Goal: Information Seeking & Learning: Learn about a topic

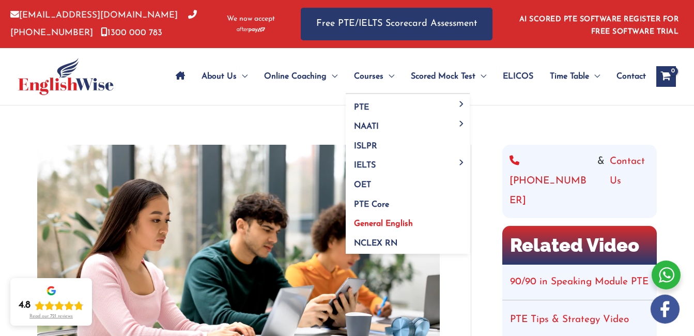
click at [369, 223] on span "General English" at bounding box center [383, 224] width 59 height 8
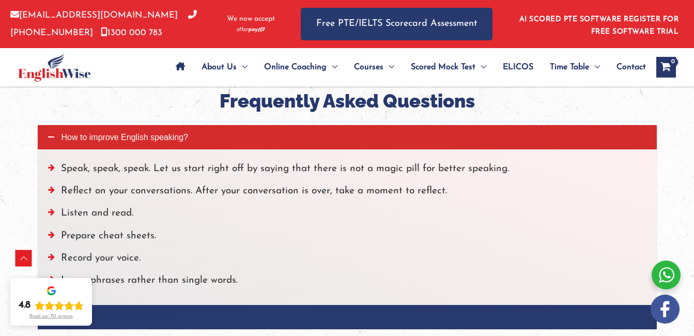
scroll to position [1396, 0]
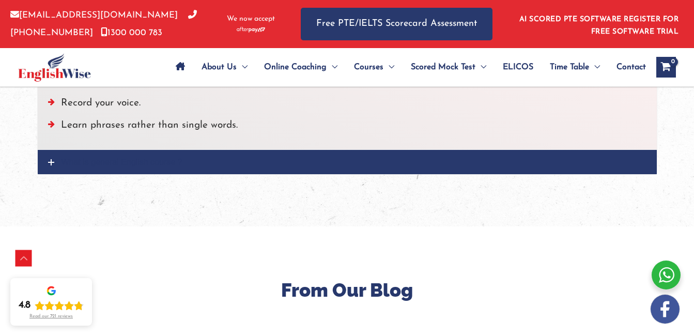
click at [49, 161] on icon at bounding box center [51, 162] width 6 height 6
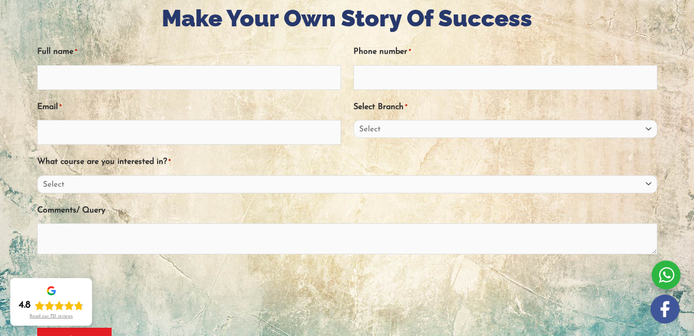
scroll to position [310, 0]
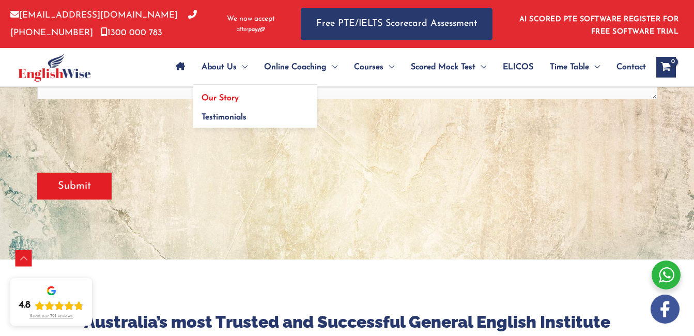
click at [230, 95] on span "Our Story" at bounding box center [220, 98] width 37 height 8
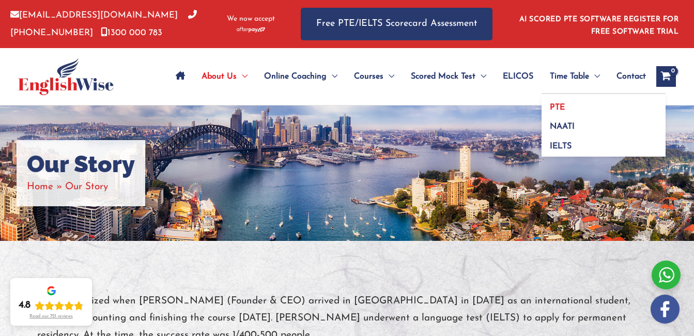
click at [589, 107] on link "PTE" at bounding box center [604, 104] width 124 height 20
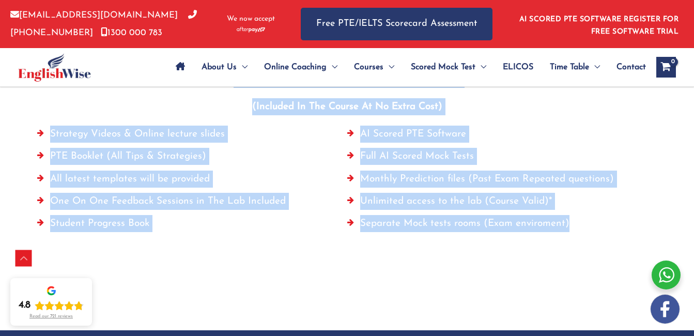
scroll to position [770, 0]
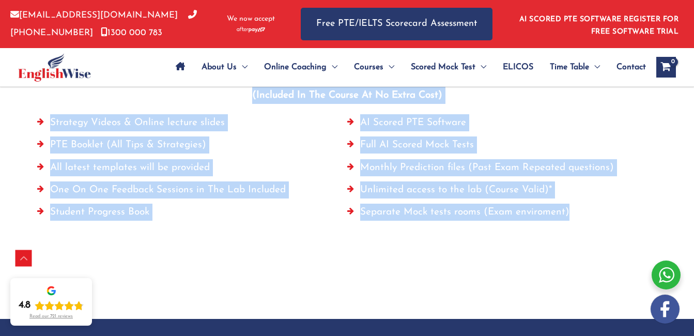
drag, startPoint x: 321, startPoint y: 168, endPoint x: 466, endPoint y: 239, distance: 161.7
copy div "PTE Parramatta Parramatta Parramatta Timetable All PTE Preparation Material (In…"
click at [321, 229] on div at bounding box center [347, 246] width 621 height 41
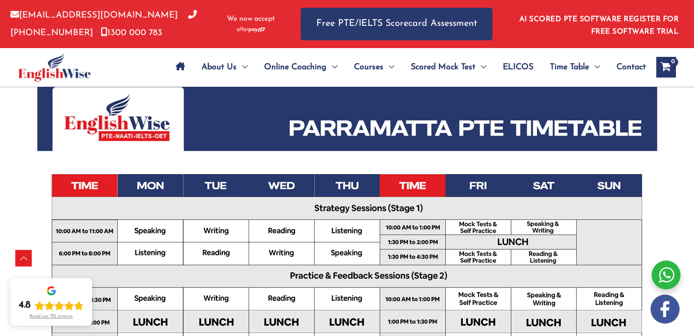
scroll to position [150, 0]
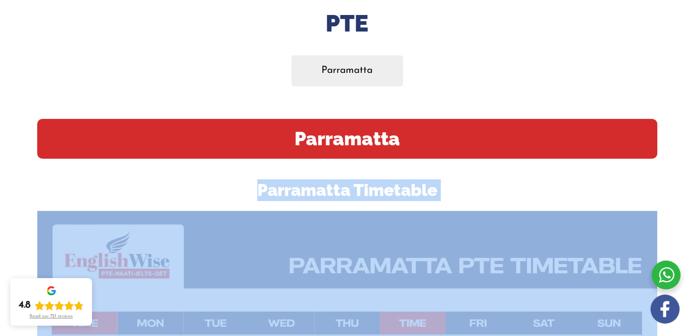
drag, startPoint x: 257, startPoint y: 189, endPoint x: 407, endPoint y: 225, distance: 154.3
drag, startPoint x: 407, startPoint y: 225, endPoint x: 297, endPoint y: 280, distance: 122.6
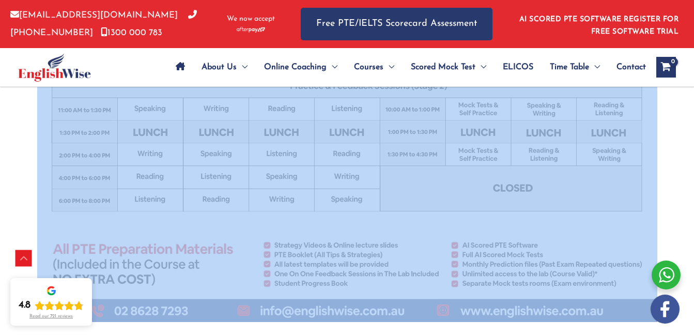
scroll to position [615, 0]
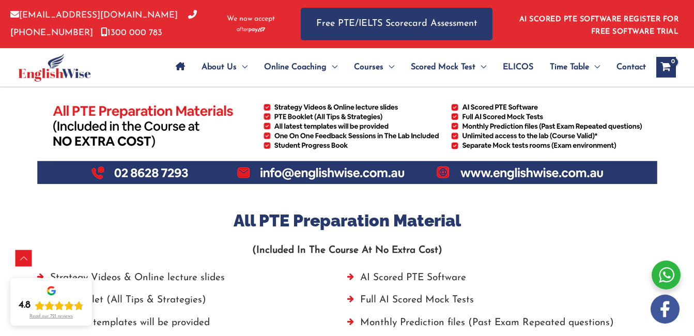
click at [257, 269] on li "Strategy Videos & Online lecture slides" at bounding box center [192, 280] width 310 height 22
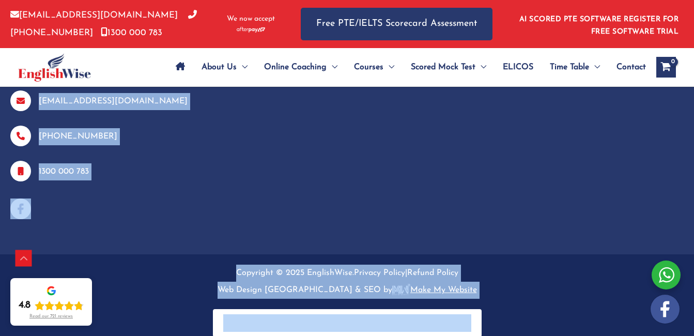
scroll to position [1491, 0]
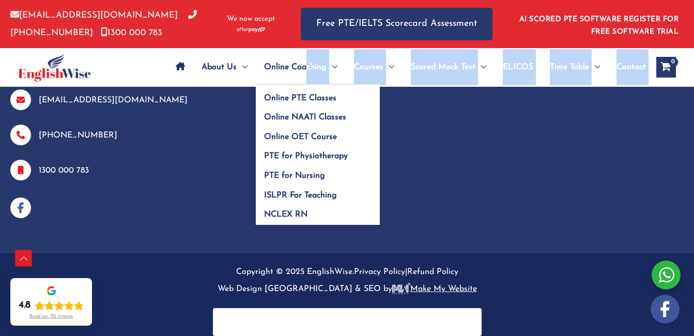
drag, startPoint x: 235, startPoint y: 223, endPoint x: 302, endPoint y: 68, distance: 169.5
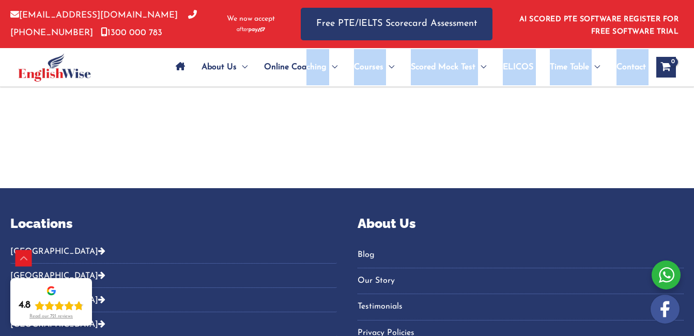
scroll to position [871, 0]
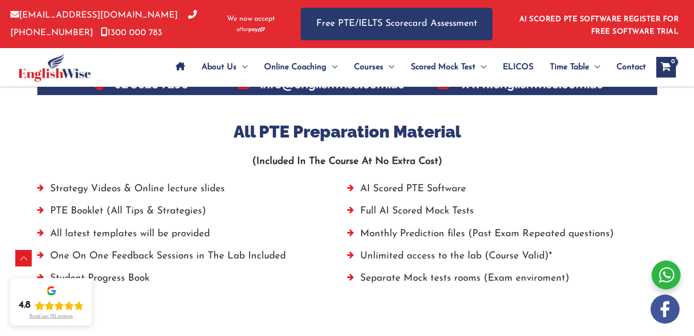
scroll to position [716, 0]
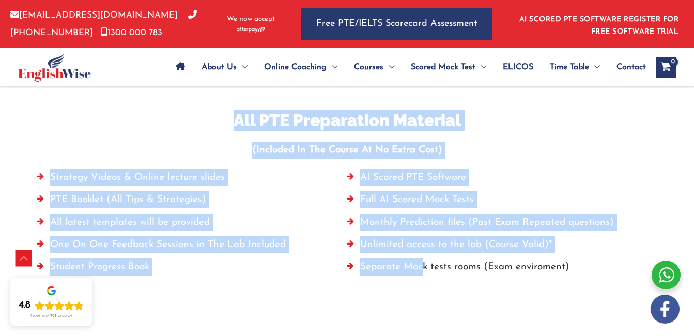
drag, startPoint x: 229, startPoint y: 125, endPoint x: 425, endPoint y: 275, distance: 246.7
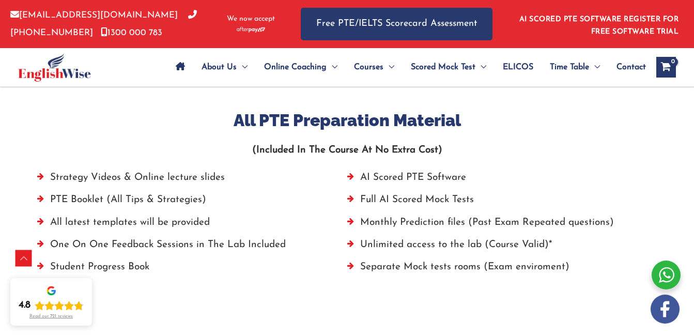
drag, startPoint x: 425, startPoint y: 275, endPoint x: 499, endPoint y: 283, distance: 74.9
click at [499, 283] on div at bounding box center [347, 301] width 621 height 41
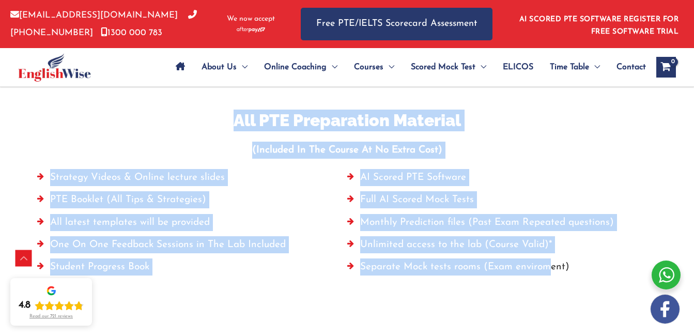
drag, startPoint x: 232, startPoint y: 119, endPoint x: 551, endPoint y: 266, distance: 351.4
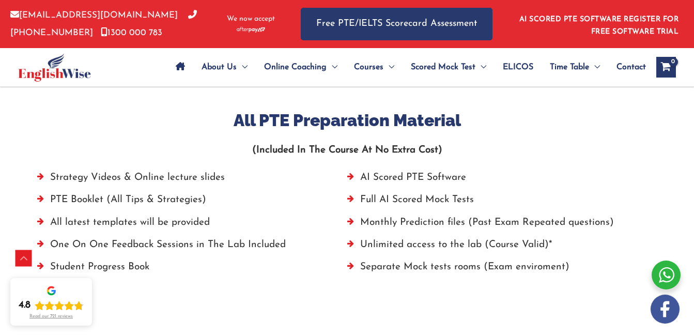
drag, startPoint x: 551, startPoint y: 266, endPoint x: 617, endPoint y: 260, distance: 66.5
click at [617, 260] on li "Separate Mock tests rooms (Exam enviroment)" at bounding box center [502, 270] width 310 height 22
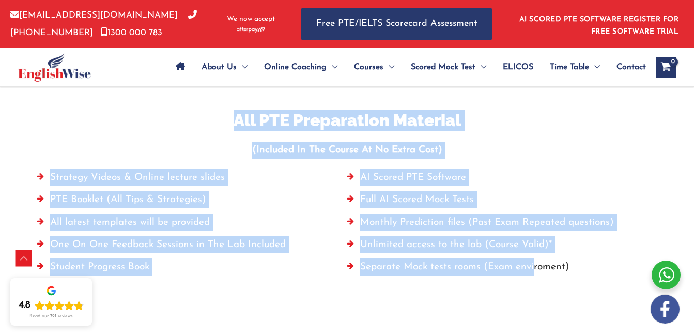
drag, startPoint x: 226, startPoint y: 118, endPoint x: 533, endPoint y: 260, distance: 338.5
copy div "All PTE Preparation Material (Included In The Course At No Extra Cost) Strategy…"
click at [305, 200] on li "PTE Booklet (All Tips & Strategies)" at bounding box center [192, 202] width 310 height 22
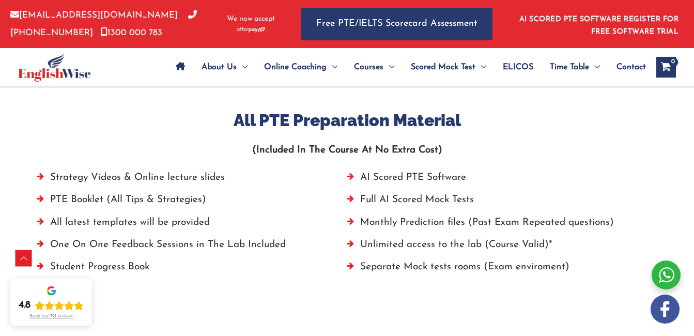
scroll to position [405, 0]
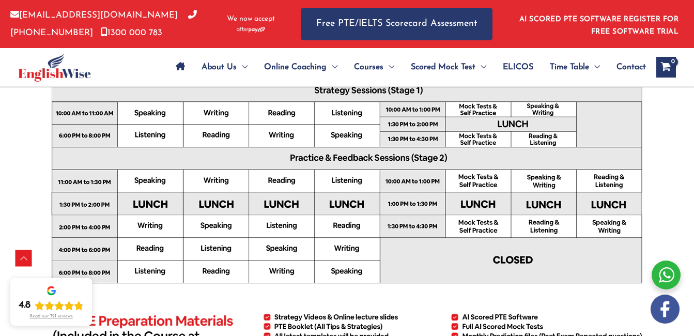
click at [632, 68] on span "Contact" at bounding box center [631, 67] width 29 height 36
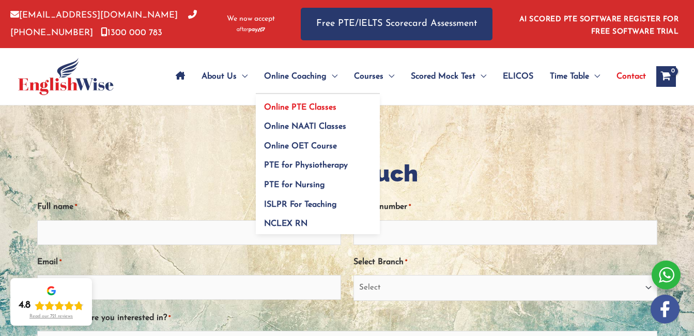
click at [299, 107] on span "Online PTE Classes" at bounding box center [300, 107] width 72 height 8
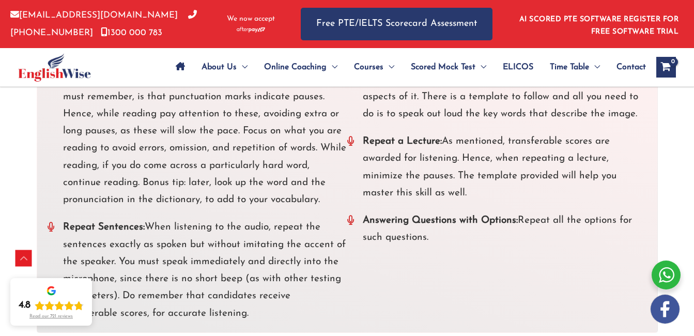
scroll to position [2327, 0]
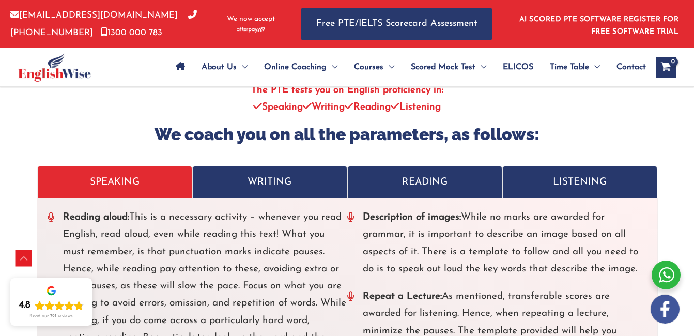
click at [270, 175] on p "WRITING" at bounding box center [270, 182] width 139 height 17
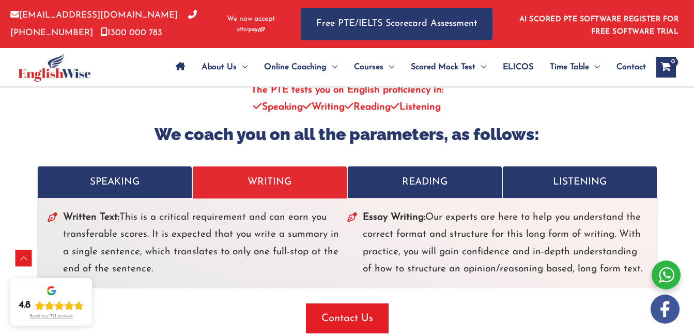
click at [119, 178] on p "SPEAKING" at bounding box center [115, 182] width 139 height 17
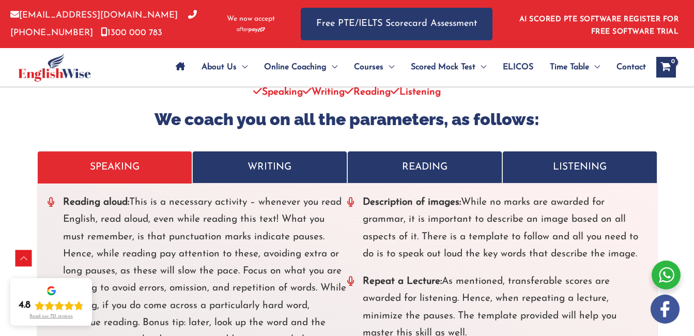
scroll to position [2327, 0]
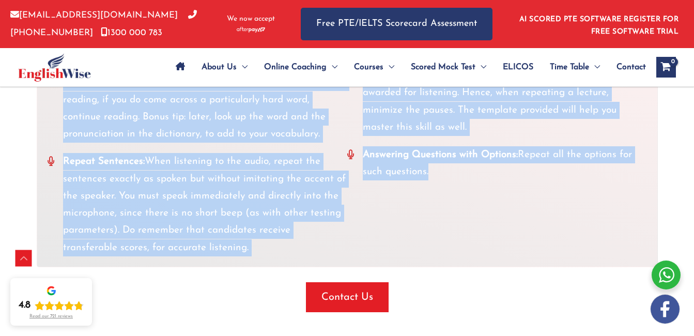
scroll to position [2552, 0]
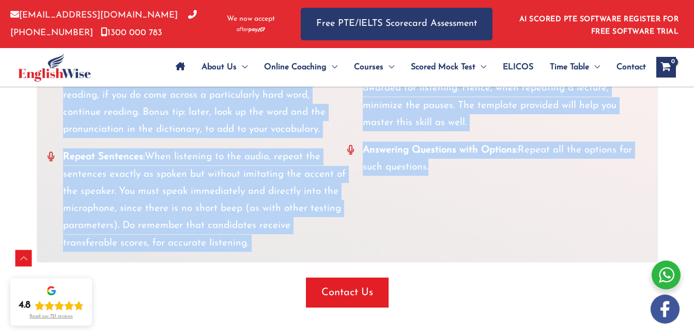
drag, startPoint x: 66, startPoint y: 218, endPoint x: 266, endPoint y: 240, distance: 200.8
click at [266, 240] on ul "Reading aloud: This is a necessary activity – whenever you read English, read a…" at bounding box center [198, 117] width 300 height 268
copy ul "eading aloud: This is a necessary activity – whenever you read English, read al…"
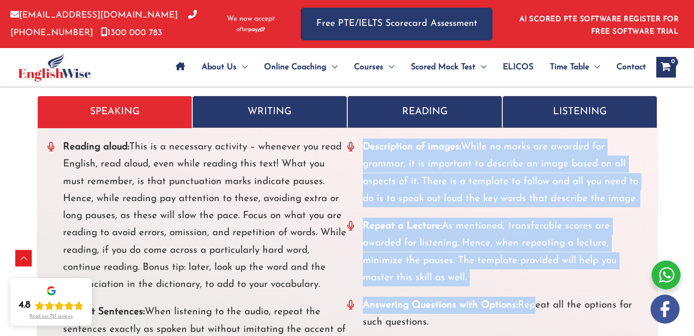
drag, startPoint x: 360, startPoint y: 144, endPoint x: 532, endPoint y: 287, distance: 223.6
click at [532, 287] on ul "Description of images: While no marks are awarded for grammar, it is important …" at bounding box center [497, 235] width 300 height 193
drag, startPoint x: 532, startPoint y: 286, endPoint x: 529, endPoint y: 272, distance: 14.7
click at [529, 272] on li "Repeat a Lecture: As mentioned, transferable scores are awarded for listening. …" at bounding box center [497, 252] width 300 height 69
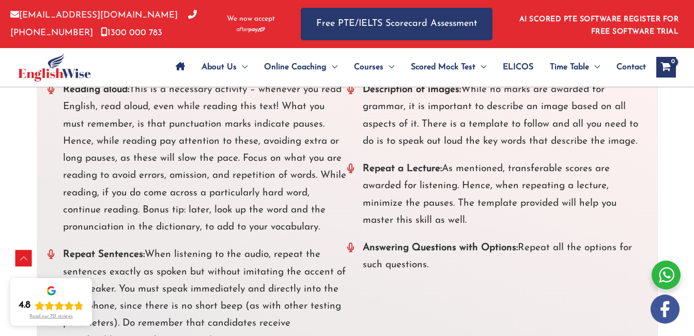
scroll to position [2457, 0]
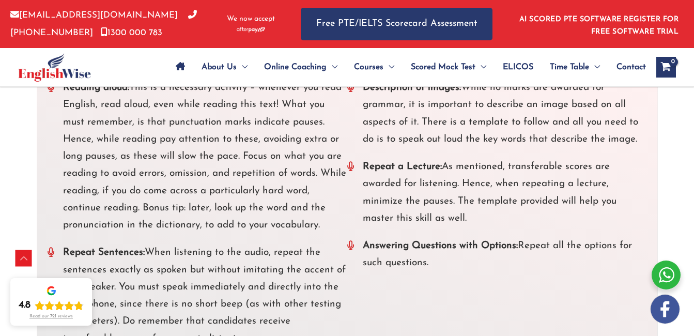
drag, startPoint x: 362, startPoint y: 144, endPoint x: 589, endPoint y: 282, distance: 265.5
click at [589, 282] on div "Reading aloud: This is a necessary activity – whenever you read English, read a…" at bounding box center [348, 213] width 600 height 268
copy ul "Description of images: While no marks are awarded for grammar, it is important …"
click at [474, 294] on div "Reading aloud: This is a necessary activity – whenever you read English, read a…" at bounding box center [348, 213] width 600 height 268
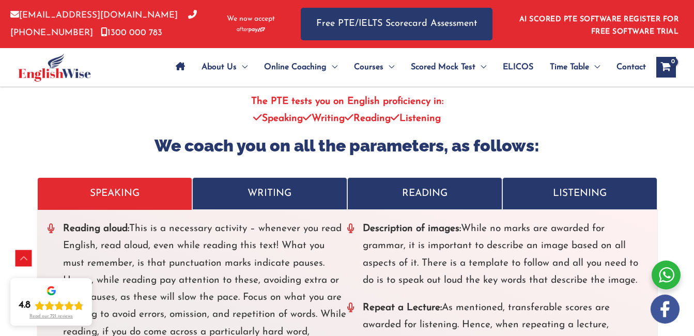
scroll to position [2302, 0]
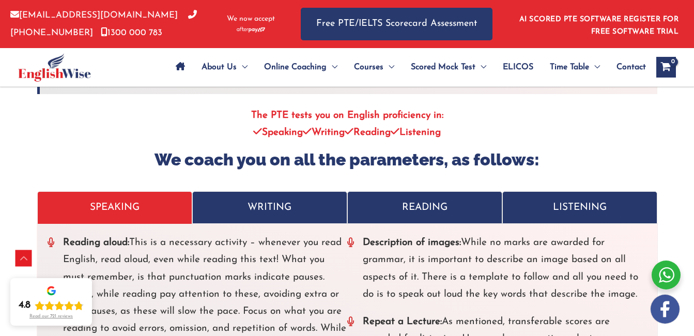
click at [280, 209] on p "WRITING" at bounding box center [270, 207] width 139 height 17
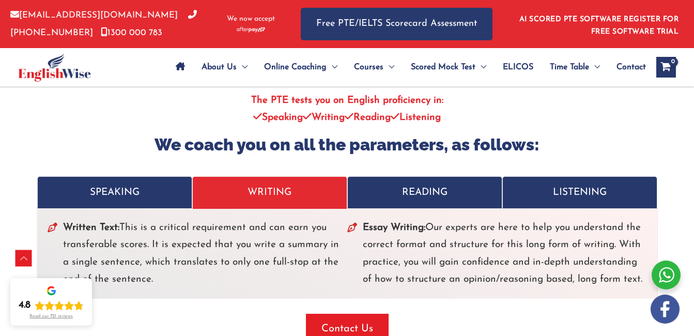
scroll to position [2302, 0]
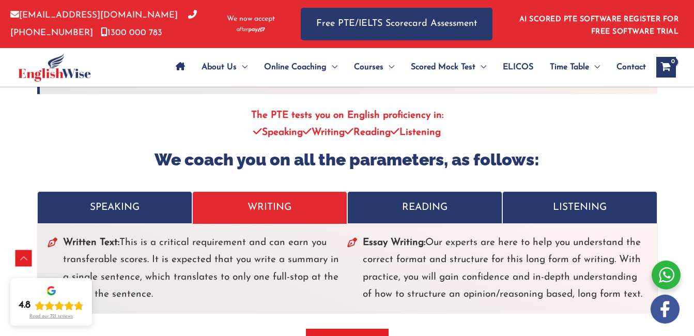
drag, startPoint x: 63, startPoint y: 242, endPoint x: 246, endPoint y: 301, distance: 191.8
click at [246, 301] on li "Written Text: This is a critical requirement and can earn you transferable scor…" at bounding box center [198, 268] width 300 height 69
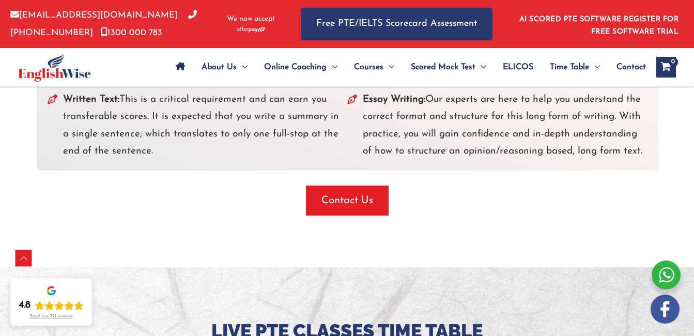
scroll to position [2457, 0]
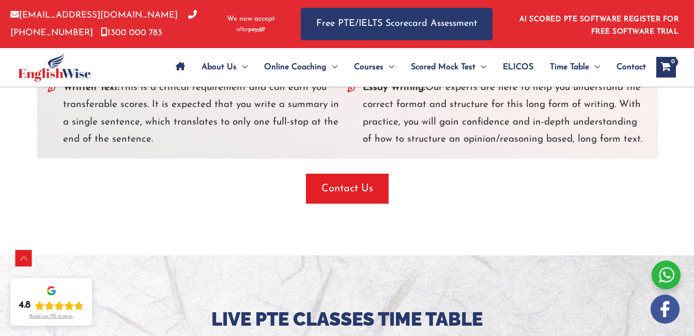
copy li "Written Text: This is a critical requirement and can earn you transferable scor…"
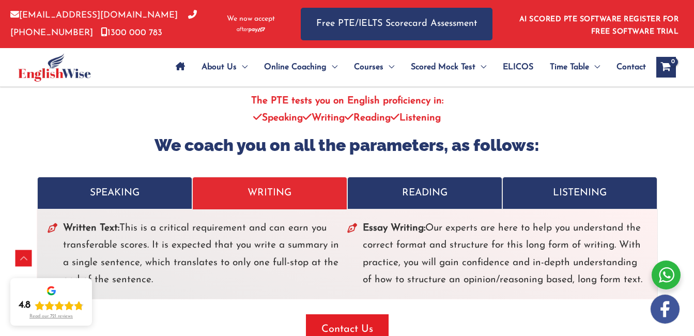
scroll to position [2302, 0]
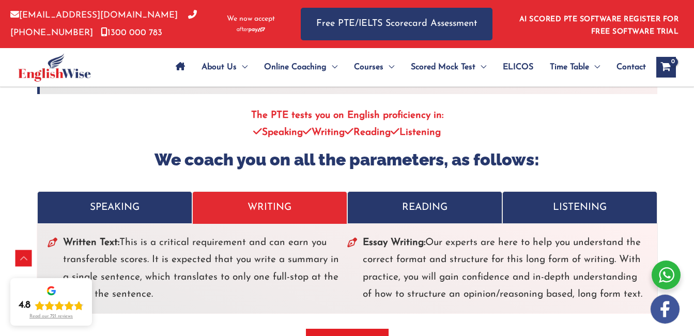
drag, startPoint x: 362, startPoint y: 240, endPoint x: 643, endPoint y: 296, distance: 285.7
click at [643, 296] on li "Essay Writing: Our experts are here to help you understand the correct format a…" at bounding box center [497, 268] width 300 height 69
copy li "Essay Writing: Our experts are here to help you understand the correct format a…"
click at [415, 204] on p "READING" at bounding box center [425, 207] width 139 height 17
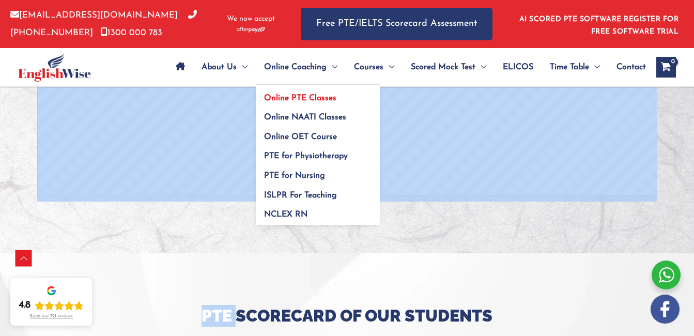
scroll to position [3171, 0]
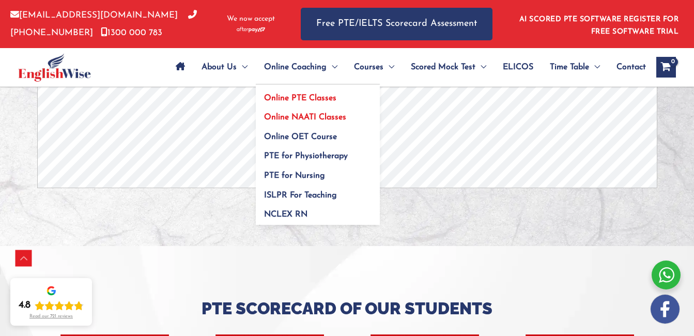
drag, startPoint x: 65, startPoint y: 237, endPoint x: 260, endPoint y: 122, distance: 227.2
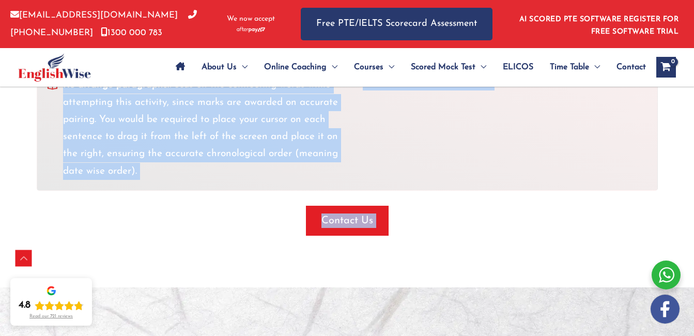
scroll to position [2551, 0]
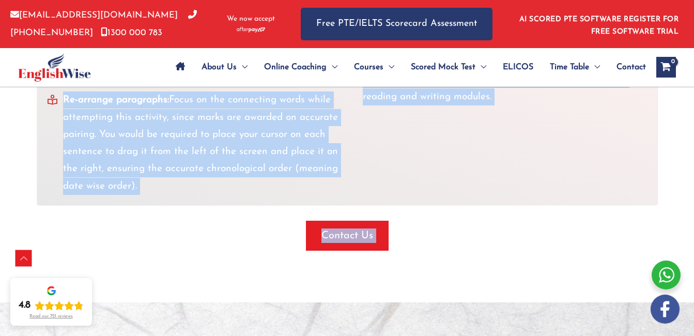
click at [228, 184] on li "Re-arrange paragraphs: Focus on the connecting words while attempting this acti…" at bounding box center [198, 143] width 300 height 103
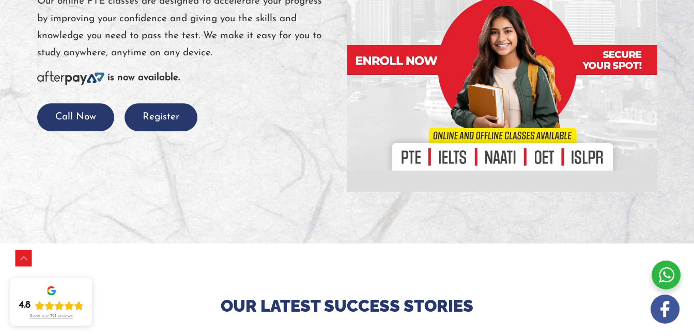
scroll to position [0, 0]
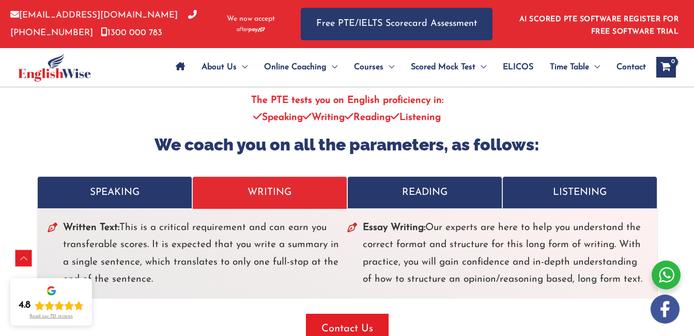
scroll to position [2303, 0]
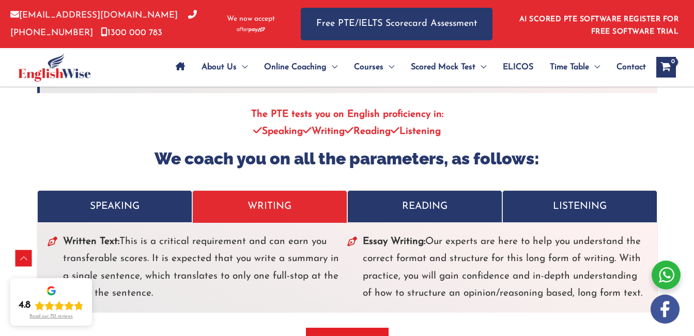
click at [428, 212] on p "READING" at bounding box center [425, 206] width 139 height 17
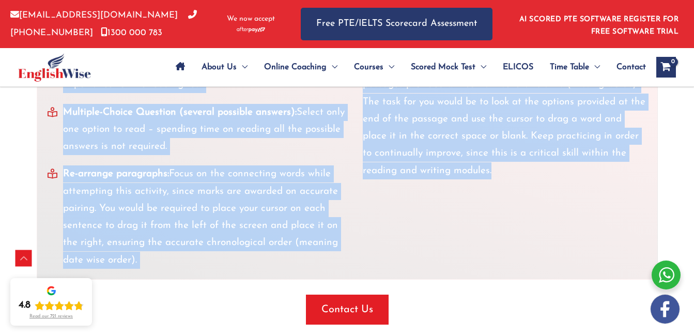
scroll to position [2516, 0]
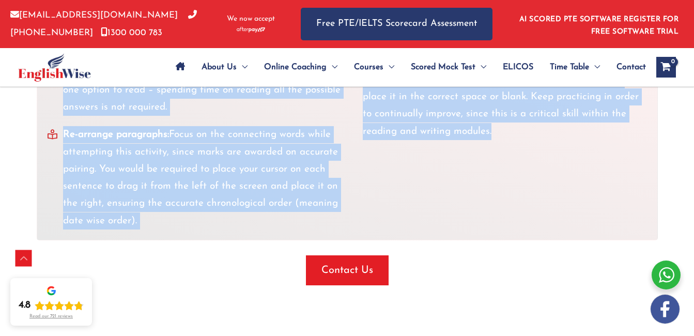
drag, startPoint x: 61, startPoint y: 240, endPoint x: 248, endPoint y: 215, distance: 188.8
click at [248, 215] on ul "Multiple-Choice Question (single answer): These hold negligible importance for …" at bounding box center [198, 125] width 300 height 210
copy ul "Multiple-Choice Question (single answer): These hold negligible importance for …"
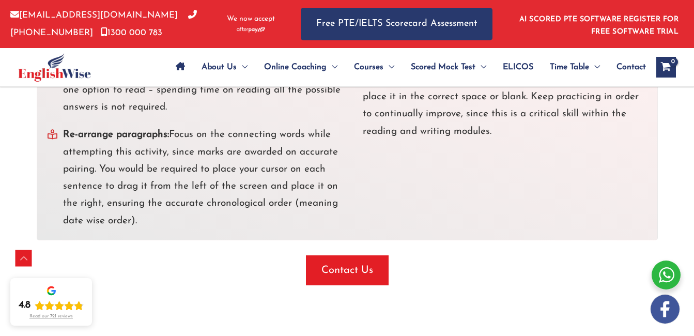
click at [432, 166] on div "Multiple-Choice Question (single answer): These hold negligible importance for …" at bounding box center [348, 125] width 600 height 210
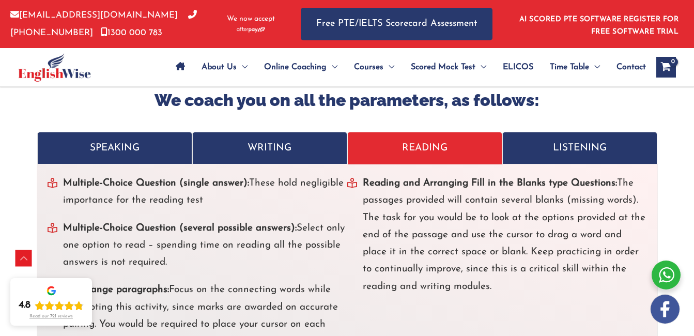
drag, startPoint x: 363, startPoint y: 183, endPoint x: 515, endPoint y: 286, distance: 184.2
click at [515, 286] on li "Reading and Arranging Fill in the Blanks type Questions: The passages provided …" at bounding box center [497, 235] width 300 height 120
copy li "Reading and Arranging Fill in the Blanks type Questions: The passages provided …"
click at [563, 288] on li "Reading and Arranging Fill in the Blanks type Questions: The passages provided …" at bounding box center [497, 235] width 300 height 120
click at [561, 153] on p "LISTENING" at bounding box center [580, 148] width 139 height 17
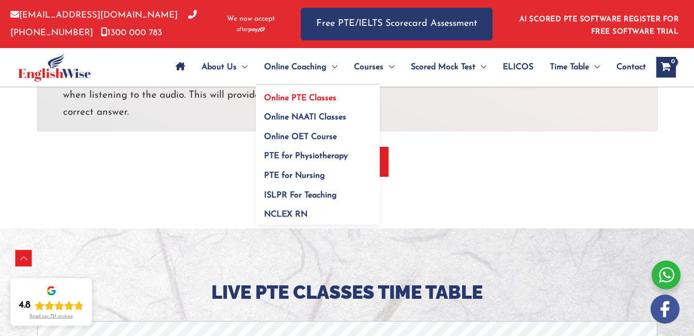
scroll to position [2642, 0]
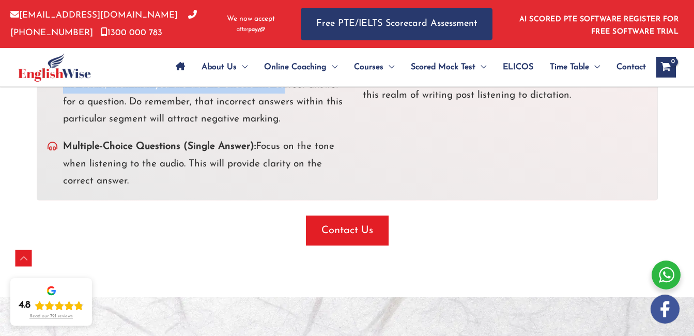
drag, startPoint x: 66, startPoint y: 184, endPoint x: 255, endPoint y: 191, distance: 189.4
click at [255, 191] on div "Summarising Spoken Text: This portion also earns you transferable scores, since…" at bounding box center [348, 41] width 622 height 317
copy ul "ummarising Spoken Text: This portion also earns you transferable scores, since …"
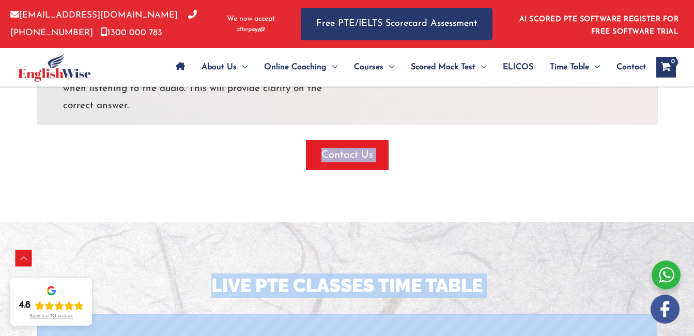
scroll to position [2723, 0]
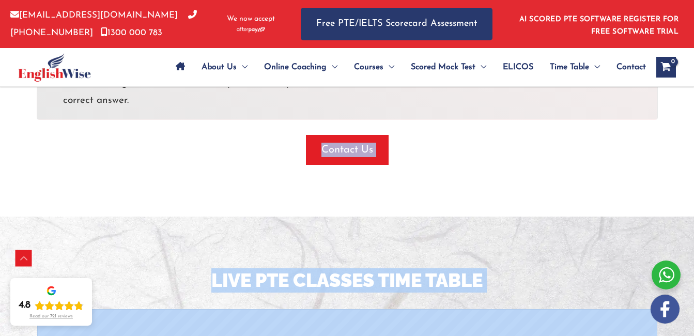
drag, startPoint x: 361, startPoint y: 211, endPoint x: 377, endPoint y: 112, distance: 100.6
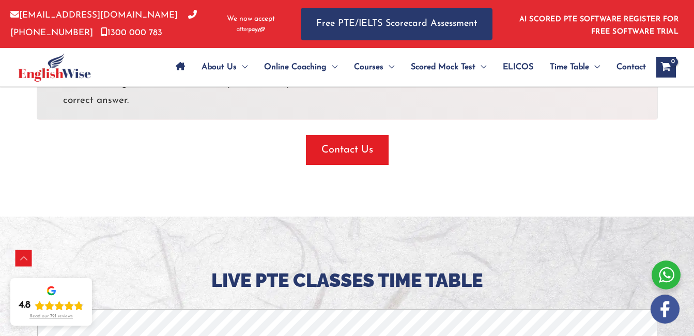
click at [167, 147] on div "Contact Us" at bounding box center [347, 150] width 621 height 30
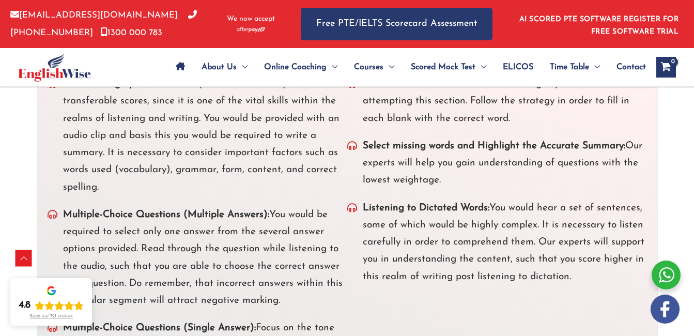
scroll to position [2412, 0]
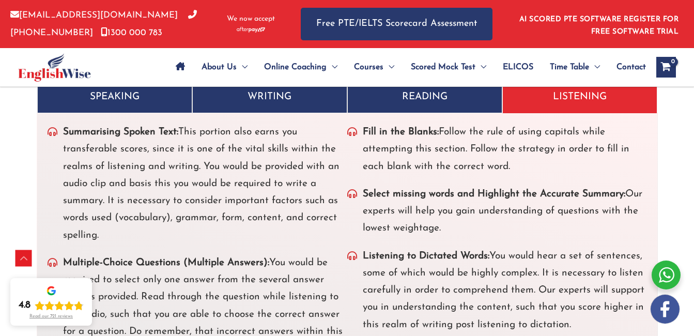
click at [366, 129] on strong "Fill in the Blanks:" at bounding box center [401, 132] width 76 height 10
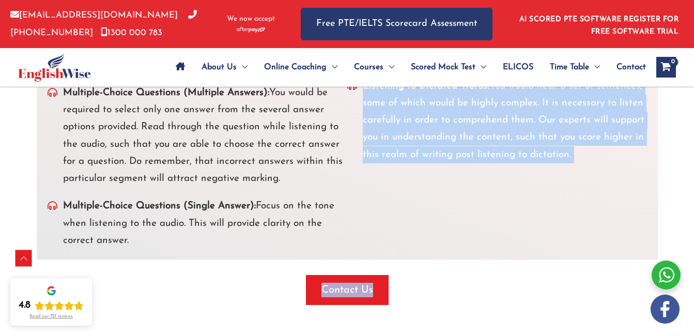
scroll to position [2638, 0]
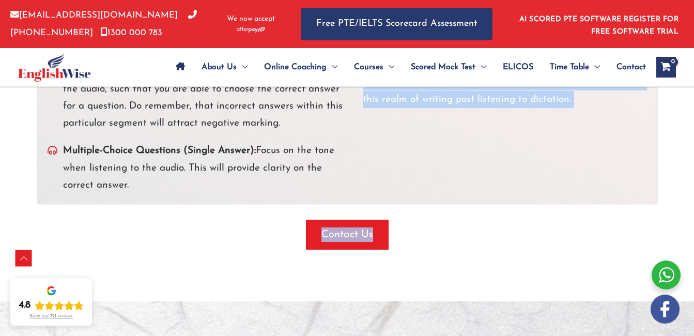
drag, startPoint x: 359, startPoint y: 129, endPoint x: 576, endPoint y: 103, distance: 217.8
click at [576, 103] on ul "Fill in the Blanks: Follow the rule of using capitals while attempting this sec…" at bounding box center [497, 3] width 300 height 210
copy ul "Fill in the Blanks: Follow the rule of using capitals while attempting this sec…"
